Goal: Transaction & Acquisition: Purchase product/service

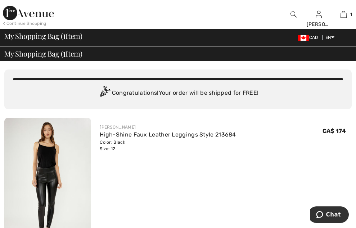
click at [0, 0] on span "Proceed to Payment" at bounding box center [0, 0] width 0 height 0
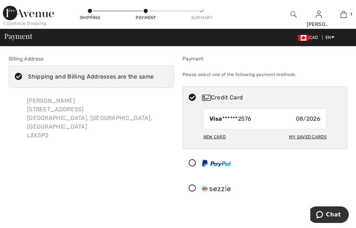
click at [203, 143] on div "New Card" at bounding box center [214, 137] width 22 height 12
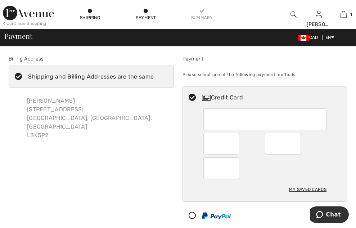
click at [289, 196] on div "My Saved Cards" at bounding box center [307, 189] width 37 height 12
radio input "true"
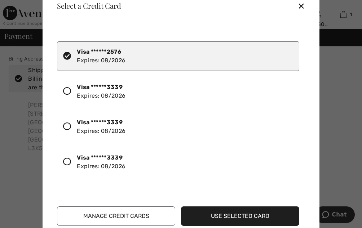
click at [126, 216] on button "Manage Credit Cards" at bounding box center [116, 215] width 118 height 19
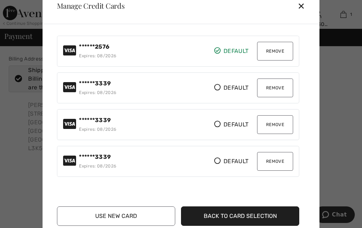
click at [277, 54] on button "Remove" at bounding box center [275, 51] width 36 height 19
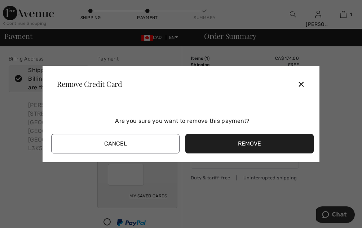
click at [239, 141] on button "Remove" at bounding box center [249, 143] width 128 height 19
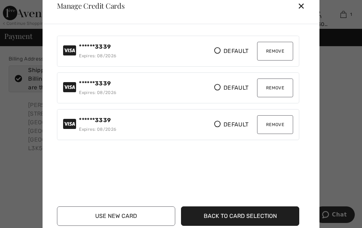
click at [277, 90] on button "Remove" at bounding box center [275, 87] width 36 height 19
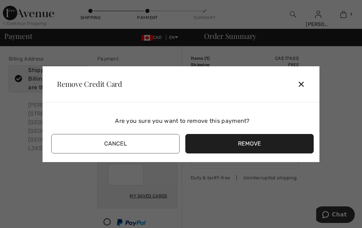
click at [216, 146] on button "Remove" at bounding box center [249, 143] width 128 height 19
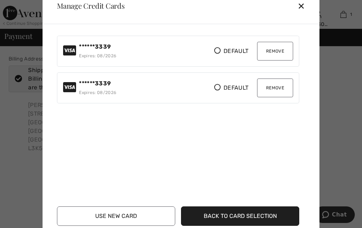
click at [267, 53] on button "Remove" at bounding box center [275, 51] width 36 height 19
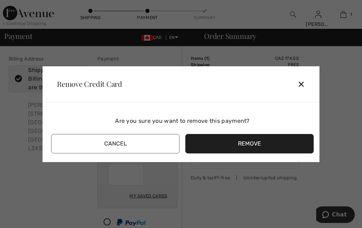
click at [232, 146] on button "Remove" at bounding box center [249, 143] width 128 height 19
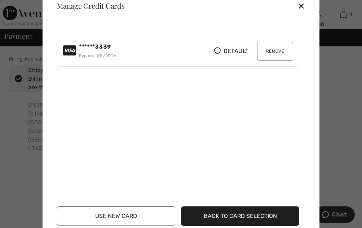
click at [239, 217] on button "Back to Card Selection" at bounding box center [240, 215] width 118 height 19
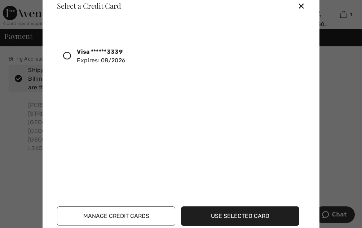
click at [247, 215] on button "Use Selected Card" at bounding box center [240, 215] width 118 height 19
click at [236, 218] on button "Use Selected Card" at bounding box center [240, 215] width 118 height 19
click at [300, 8] on div "✕" at bounding box center [303, 5] width 13 height 15
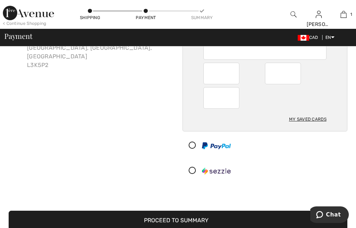
scroll to position [108, 0]
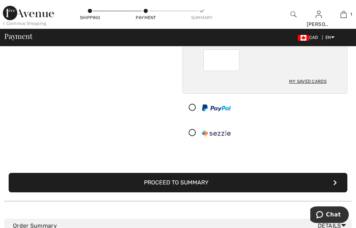
click at [102, 192] on button "Proceed to Summary" at bounding box center [178, 182] width 339 height 19
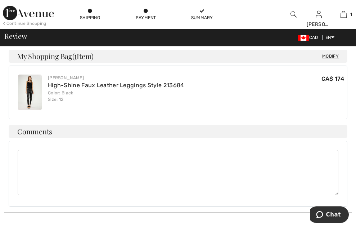
scroll to position [252, 0]
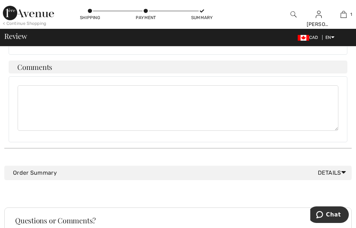
click at [0, 0] on button "Place Your Order" at bounding box center [0, 0] width 0 height 0
